Goal: Information Seeking & Learning: Understand process/instructions

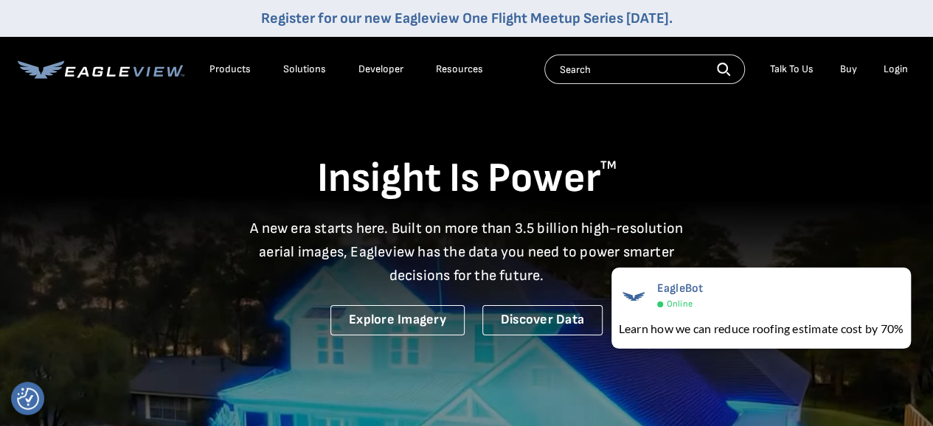
click at [242, 68] on div "Products" at bounding box center [229, 69] width 41 height 13
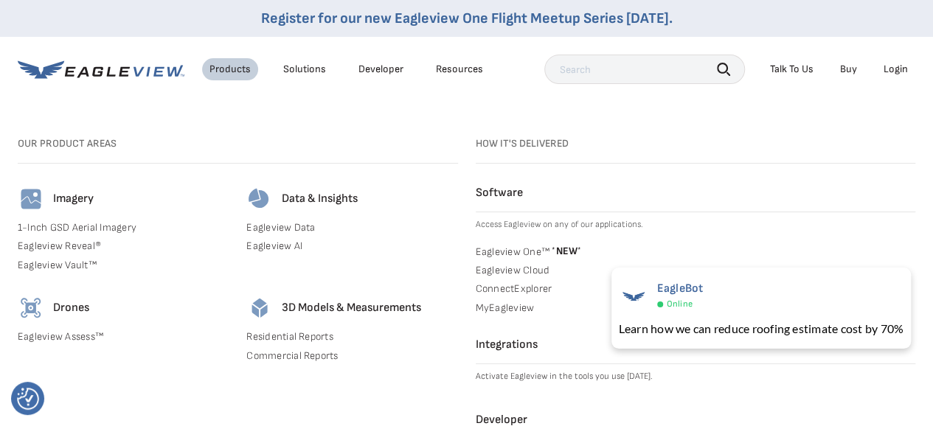
scroll to position [49, 0]
click at [299, 358] on link "Commercial Reports" at bounding box center [351, 355] width 211 height 13
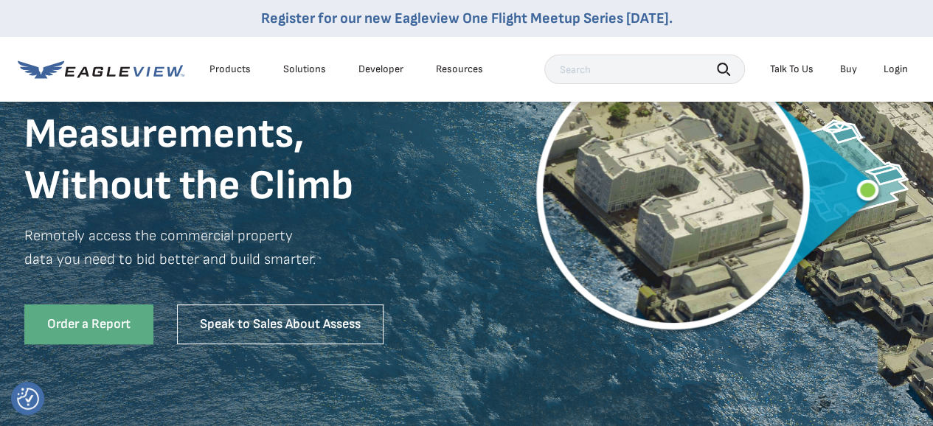
scroll to position [172, 0]
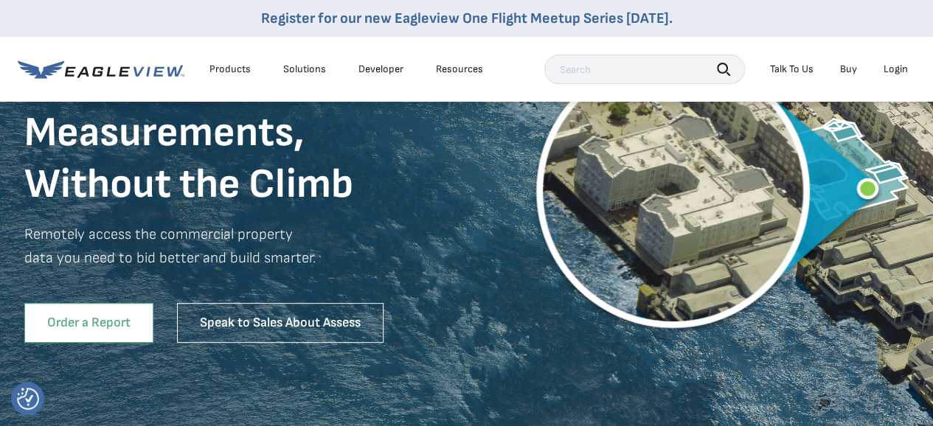
click at [103, 323] on link "Order a Report" at bounding box center [88, 323] width 129 height 40
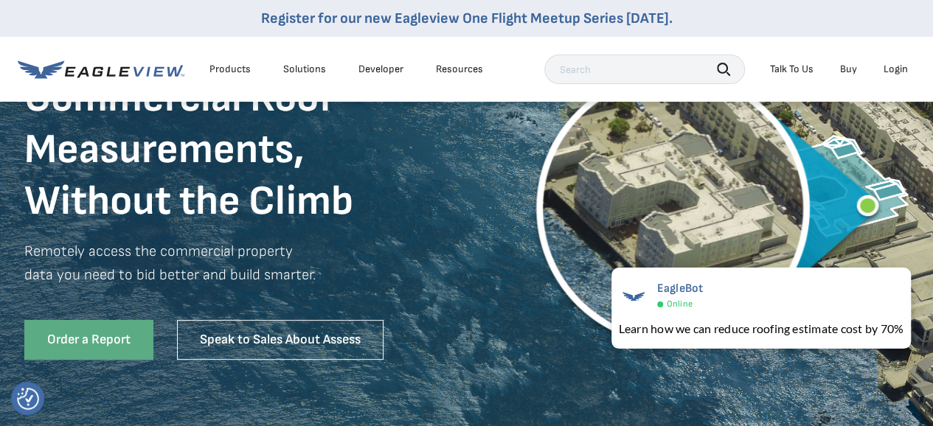
scroll to position [156, 0]
click at [898, 67] on div "Login" at bounding box center [895, 69] width 24 height 13
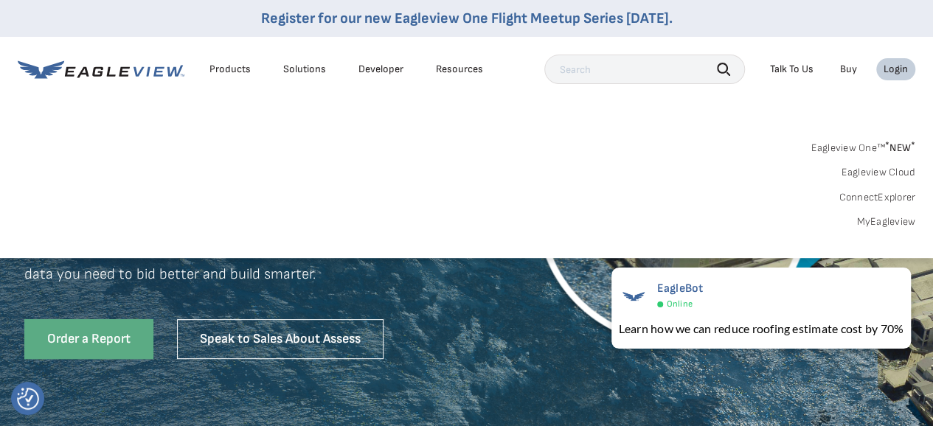
click at [890, 223] on link "MyEagleview" at bounding box center [885, 221] width 59 height 13
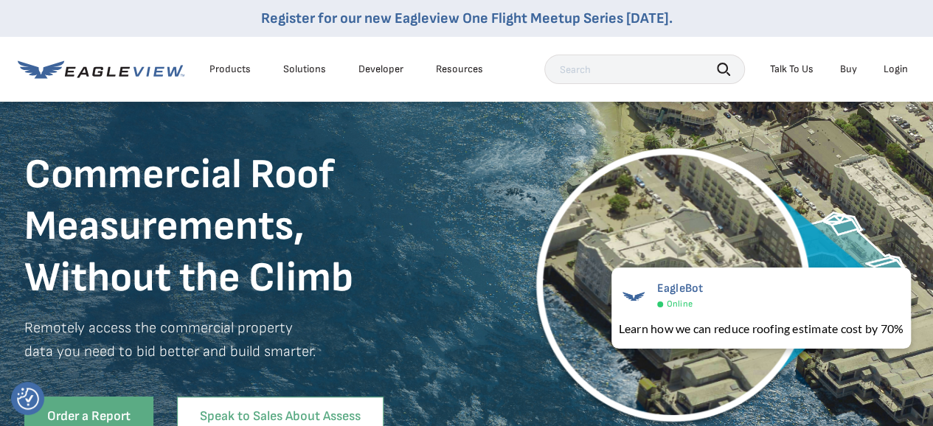
scroll to position [77, 0]
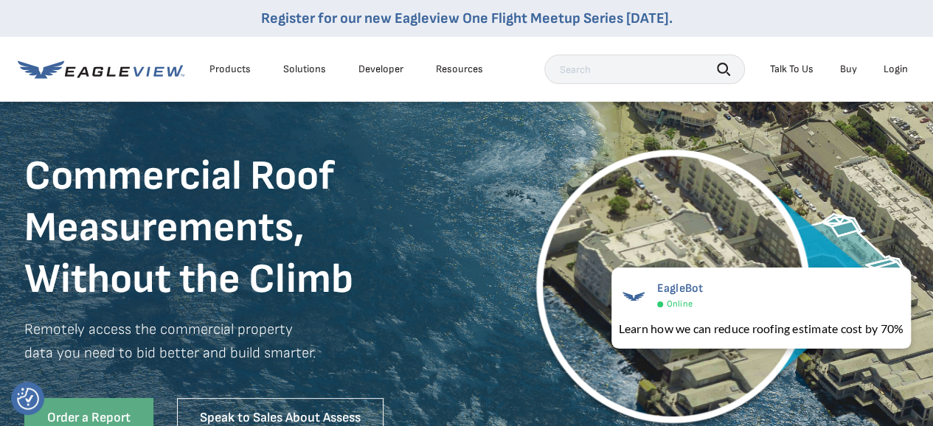
click at [900, 67] on div "Login" at bounding box center [895, 69] width 24 height 13
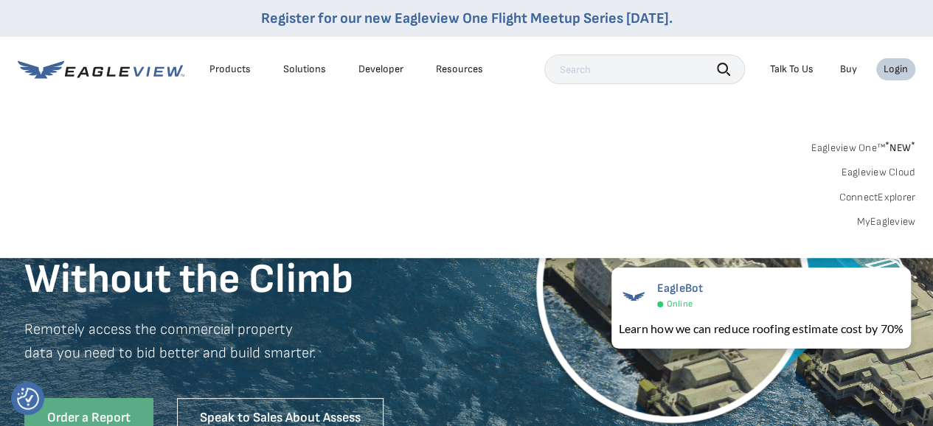
click at [880, 220] on link "MyEagleview" at bounding box center [885, 221] width 59 height 13
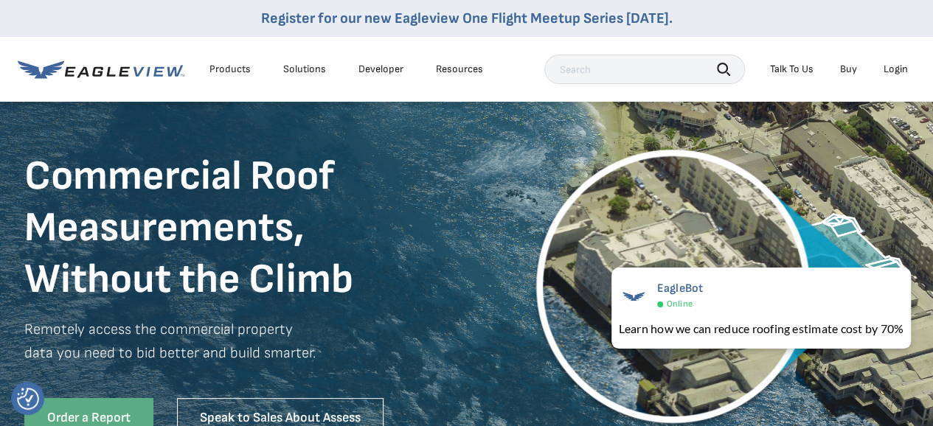
click at [896, 69] on div "Login" at bounding box center [895, 69] width 24 height 13
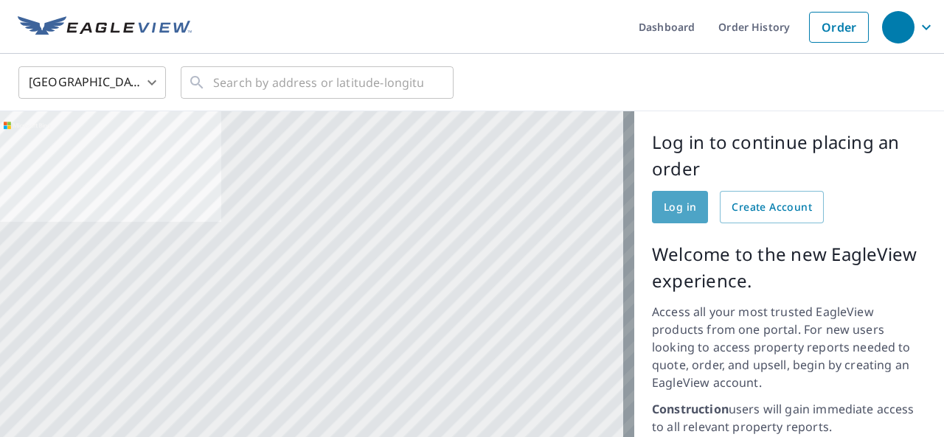
click at [670, 212] on span "Log in" at bounding box center [680, 207] width 32 height 18
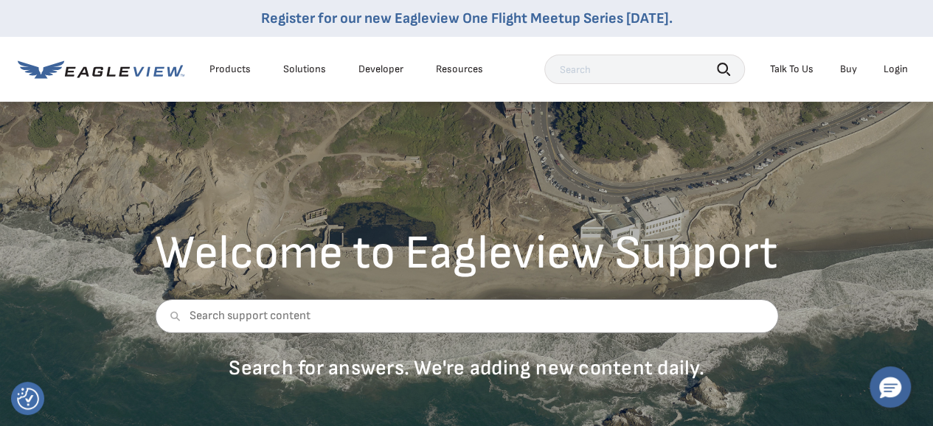
click at [362, 67] on link "Developer" at bounding box center [380, 69] width 45 height 13
click at [891, 71] on div "Login" at bounding box center [895, 69] width 24 height 13
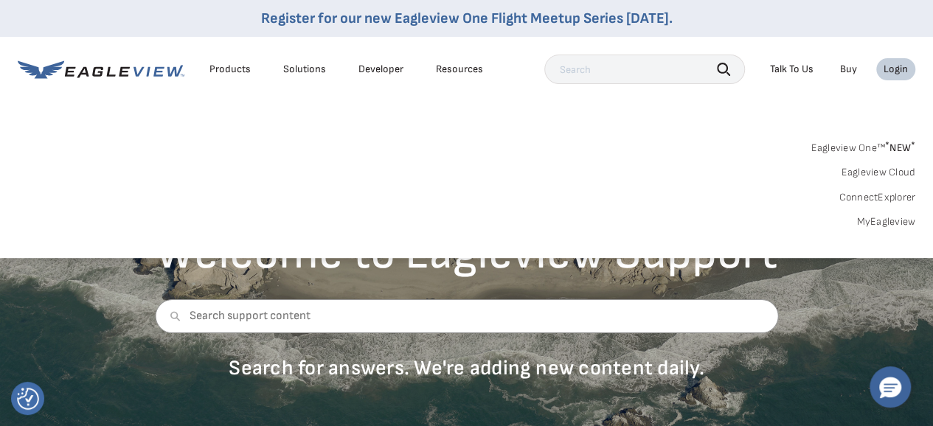
click at [885, 175] on link "Eagleview Cloud" at bounding box center [877, 172] width 74 height 13
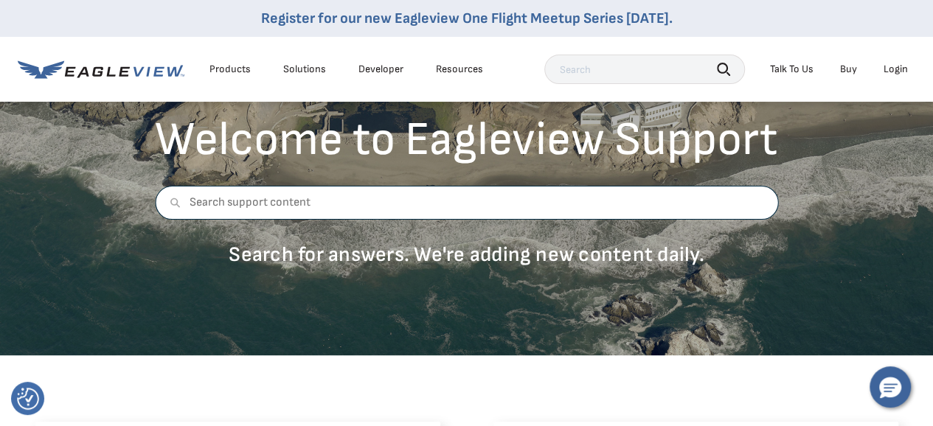
click at [452, 212] on input "text" at bounding box center [466, 203] width 623 height 34
type input "How to place order after making an account"
